Goal: Find specific fact: Find specific fact

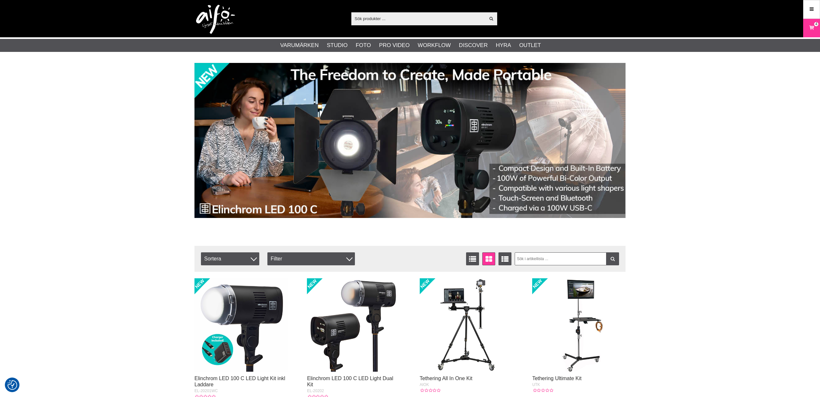
click at [376, 17] on input "text" at bounding box center [419, 19] width 134 height 10
paste input "EL-20487.1.EU"
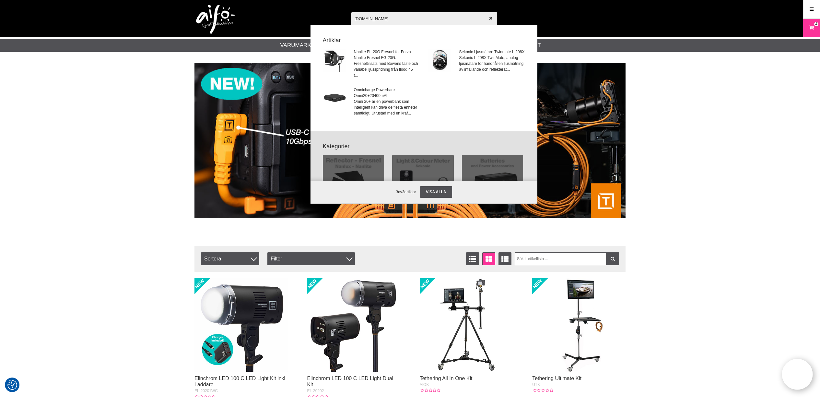
click at [374, 17] on input "EL-20487.1.EU" at bounding box center [425, 18] width 146 height 23
drag, startPoint x: 372, startPoint y: 19, endPoint x: 418, endPoint y: 20, distance: 46.0
click at [418, 20] on input "EL-20487.1.EU" at bounding box center [425, 18] width 146 height 23
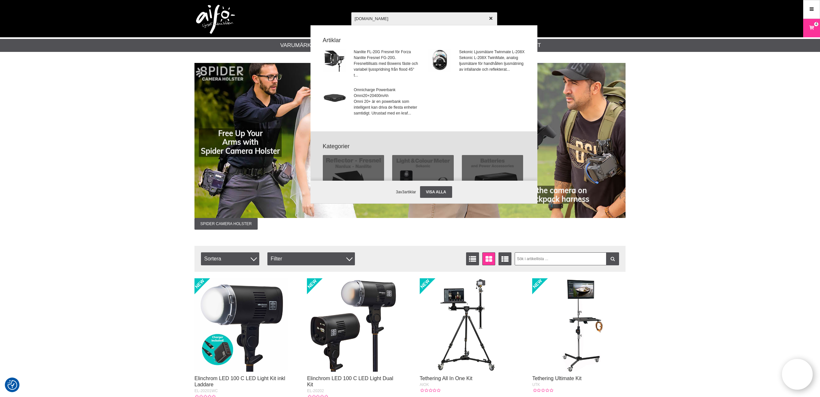
type input "EL-20487"
